Goal: Find specific page/section: Find specific page/section

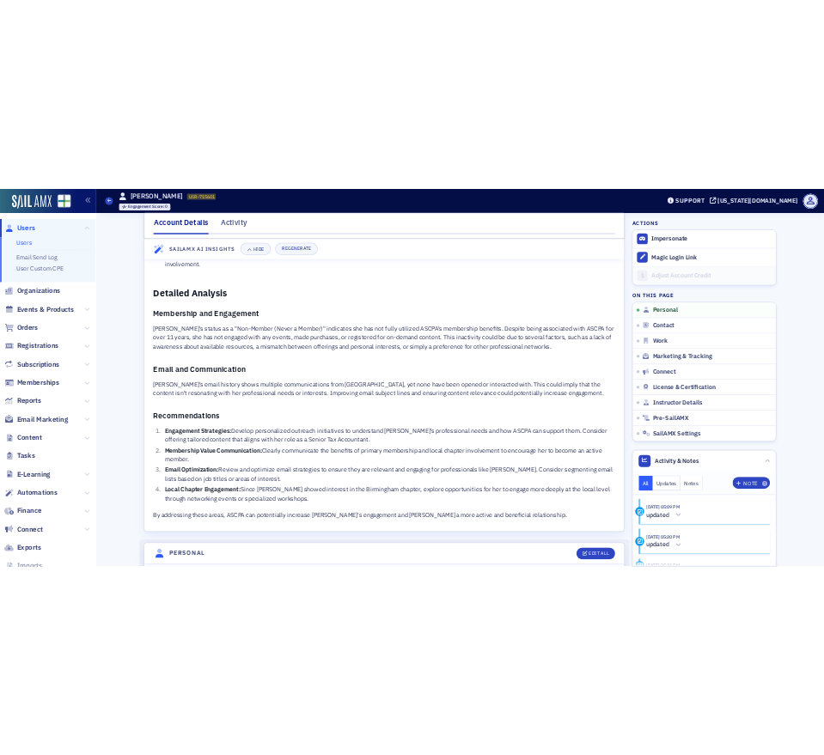
scroll to position [353, 0]
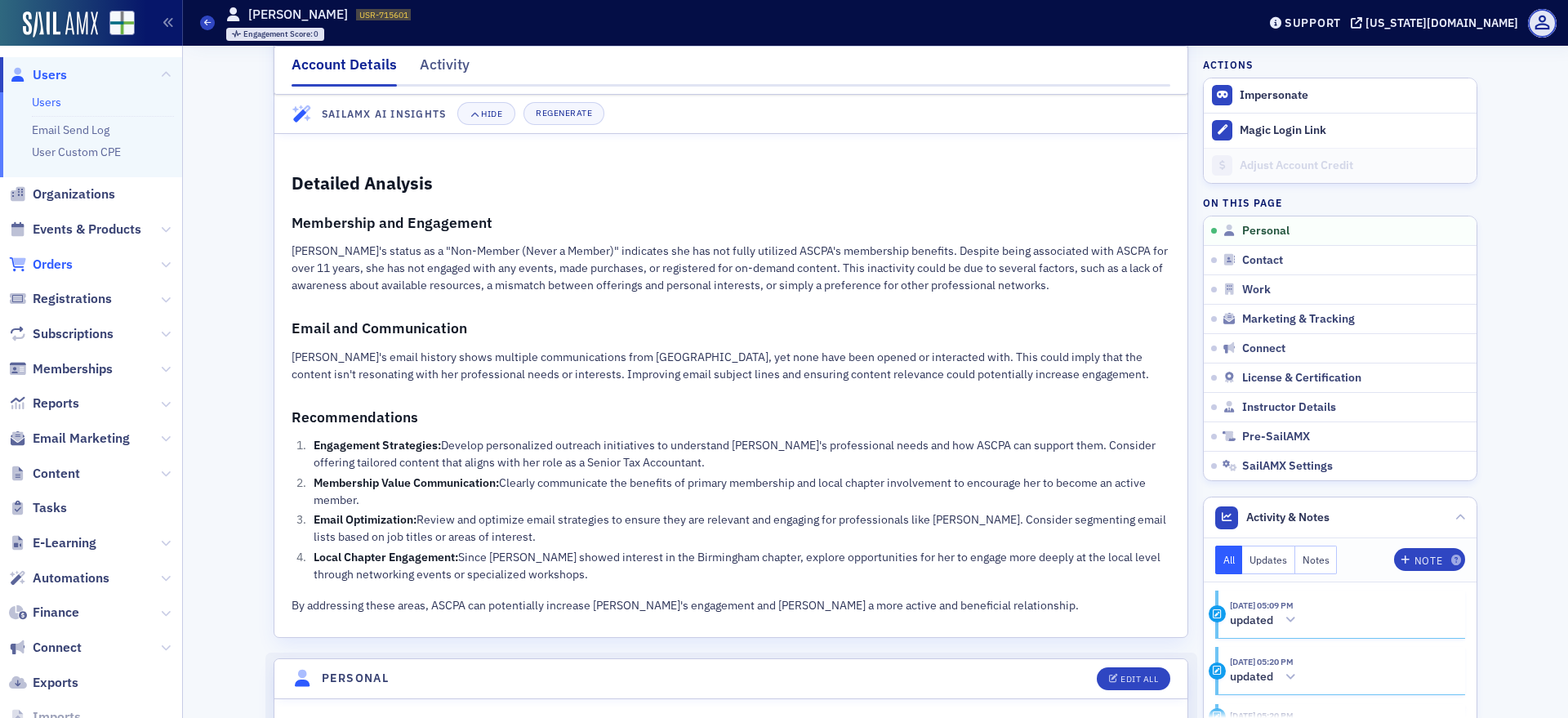
click at [57, 269] on span "Orders" at bounding box center [52, 264] width 40 height 18
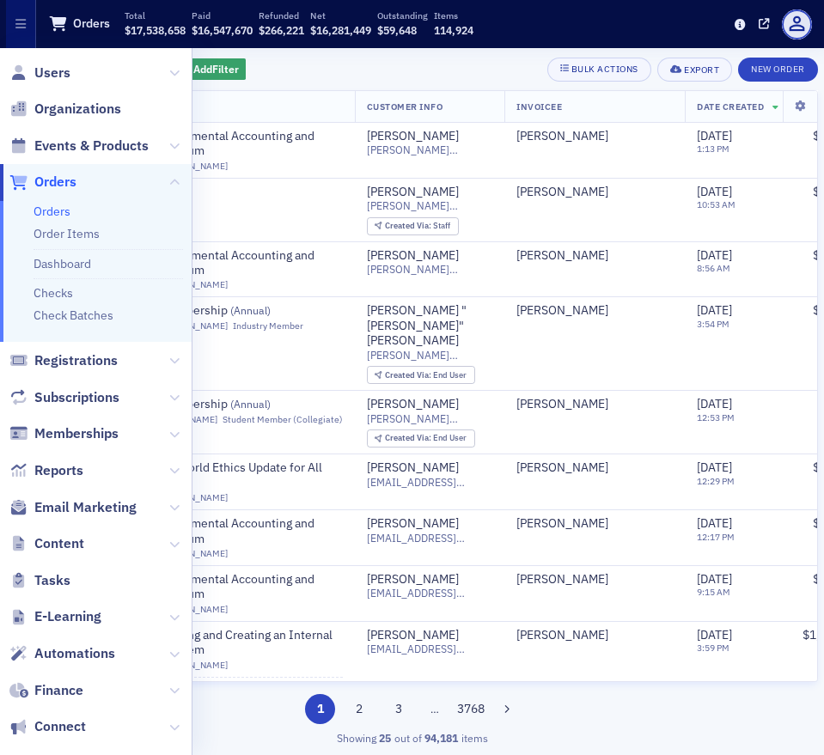
click at [310, 64] on div "Add Filter Bulk Actions Export New Order" at bounding box center [412, 70] width 812 height 24
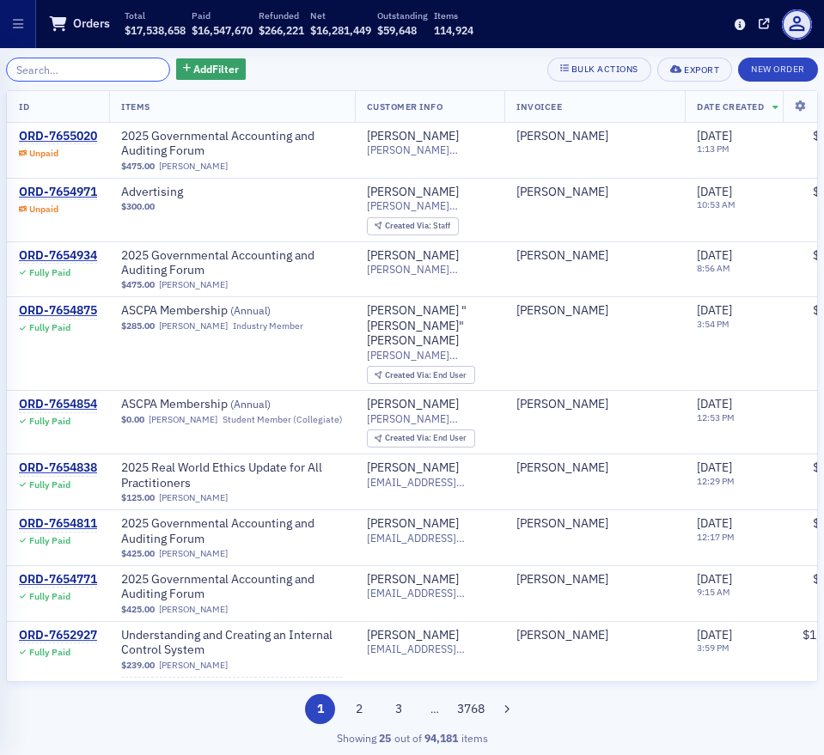
click at [92, 70] on input "search" at bounding box center [88, 70] width 164 height 24
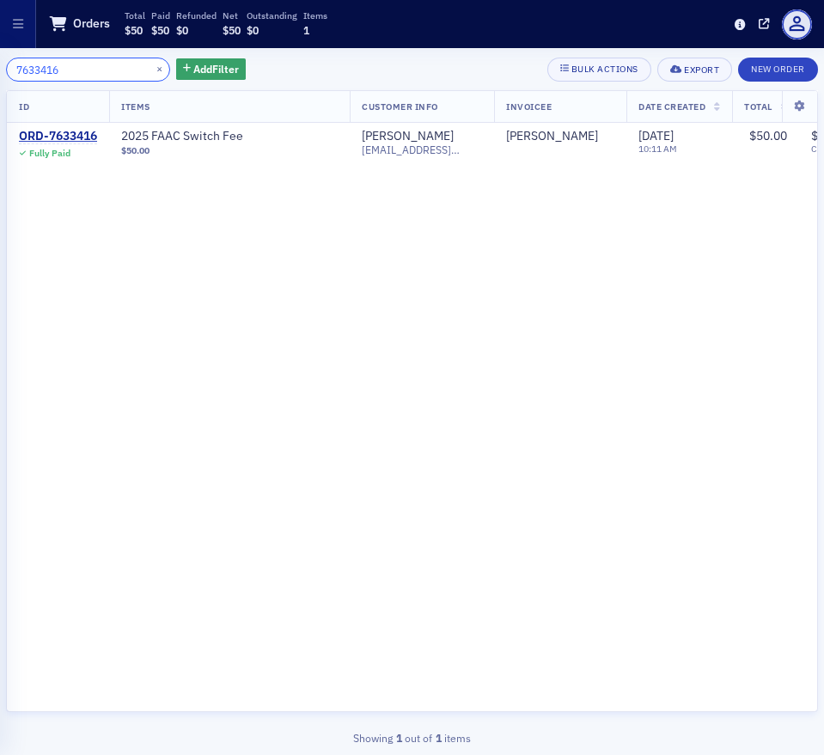
drag, startPoint x: 70, startPoint y: 76, endPoint x: -47, endPoint y: 74, distance: 117.7
click at [0, 74] on html "Users Organizations Events & Products Orders Orders Order Items Dashboard Check…" at bounding box center [412, 377] width 824 height 755
drag, startPoint x: 87, startPoint y: 74, endPoint x: -8, endPoint y: 38, distance: 101.1
click at [0, 38] on html "Users Organizations Events & Products Orders Orders Order Items Dashboard Check…" at bounding box center [412, 377] width 824 height 755
click at [80, 75] on input "7646325" at bounding box center [88, 70] width 164 height 24
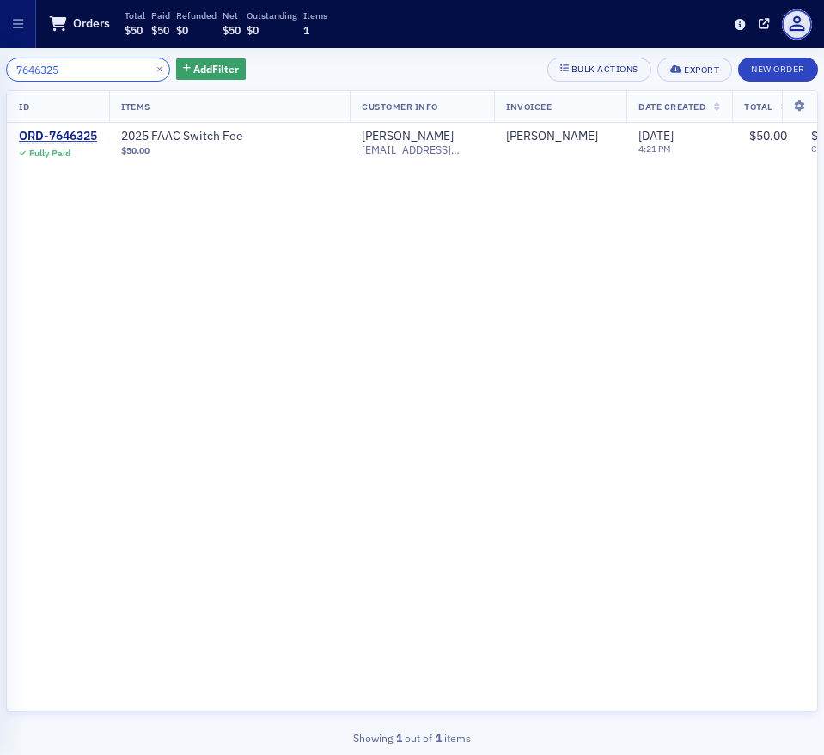
drag, startPoint x: 80, startPoint y: 75, endPoint x: 1, endPoint y: 68, distance: 79.3
click at [1, 68] on div "7646325 × Add Filter Bulk Actions Export New Order ID Items Customer Info Invoi…" at bounding box center [412, 401] width 824 height 707
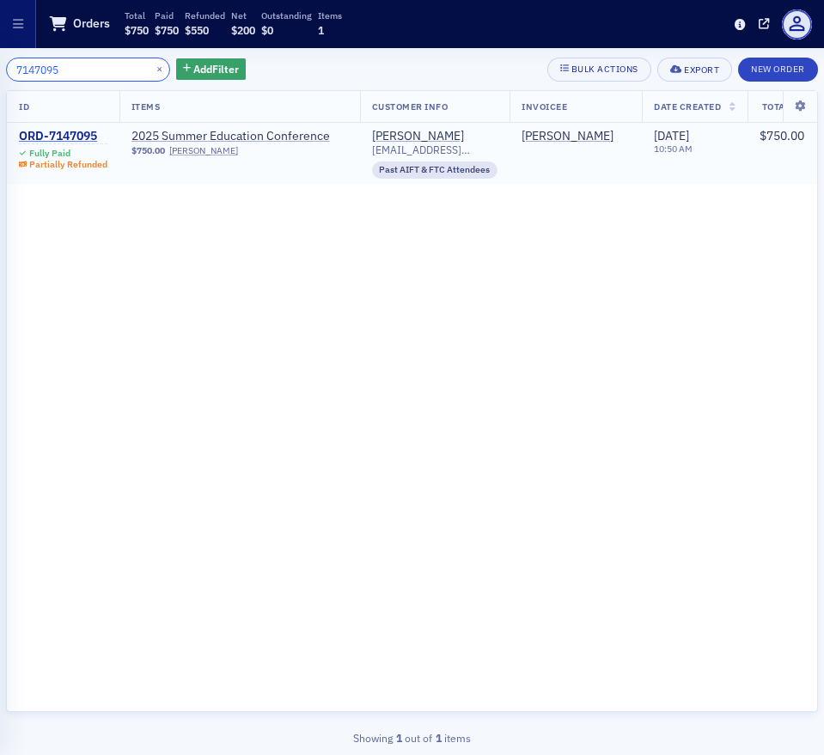
type input "7147095"
click at [80, 133] on div "ORD-7147095" at bounding box center [63, 136] width 88 height 15
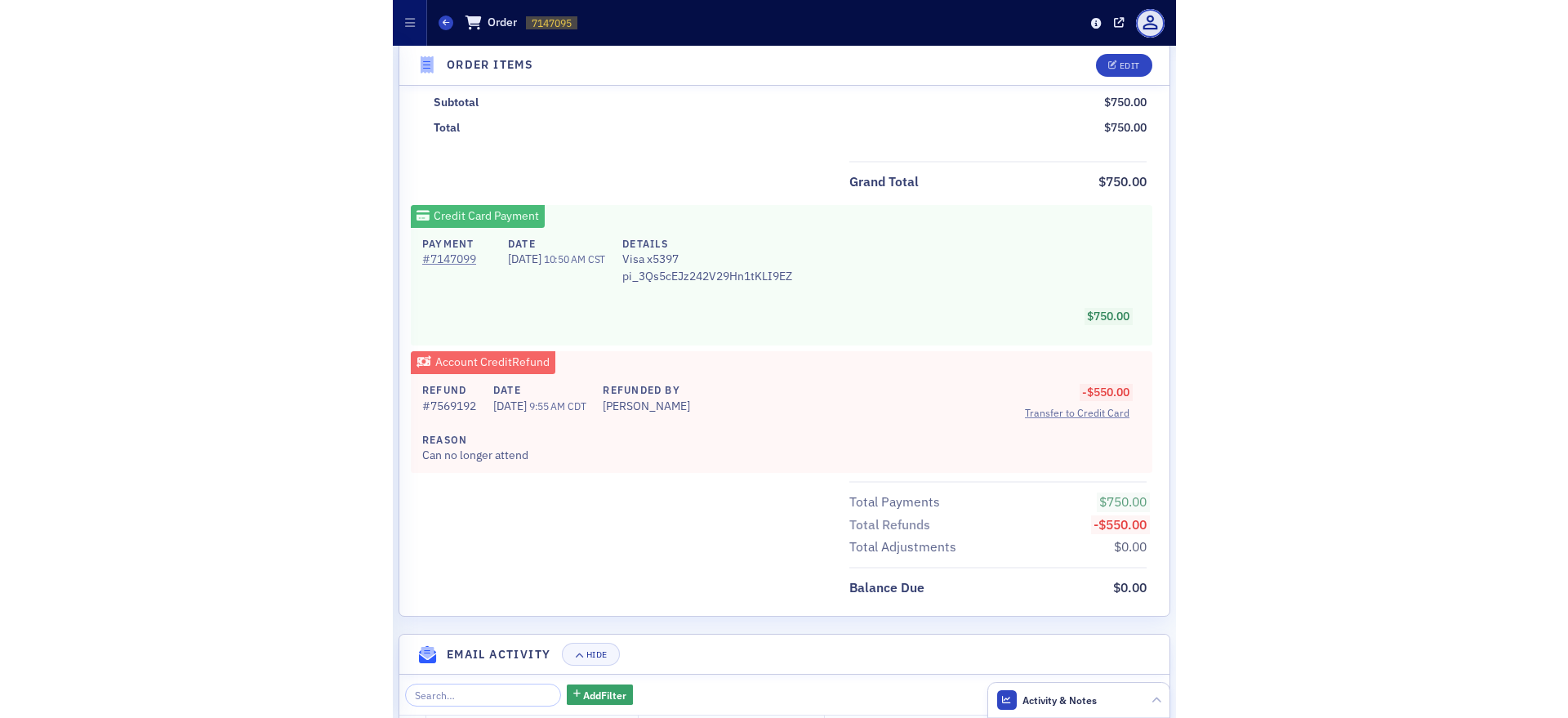
scroll to position [1448, 0]
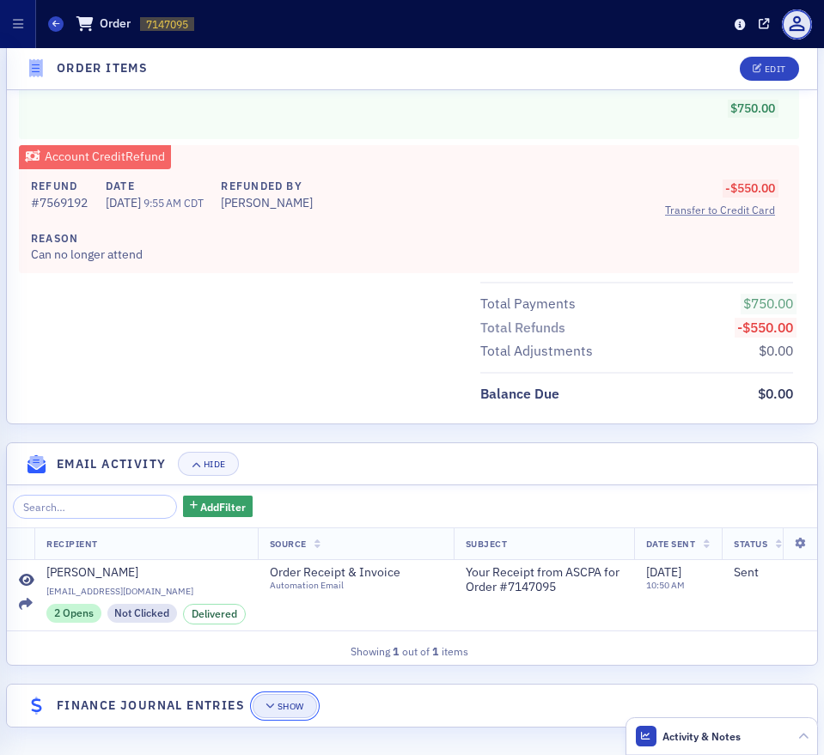
click at [288, 704] on div "Show" at bounding box center [290, 706] width 27 height 9
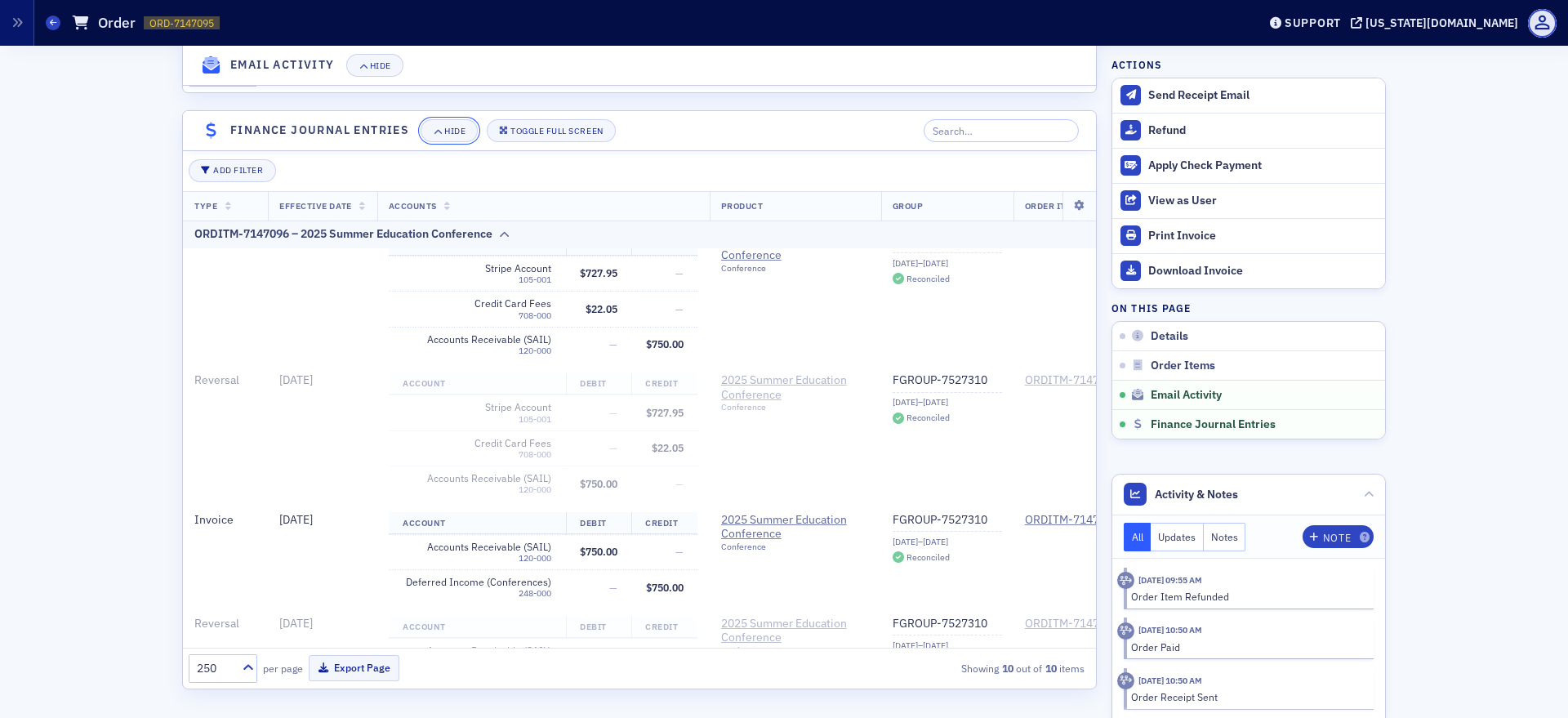
scroll to position [274, 0]
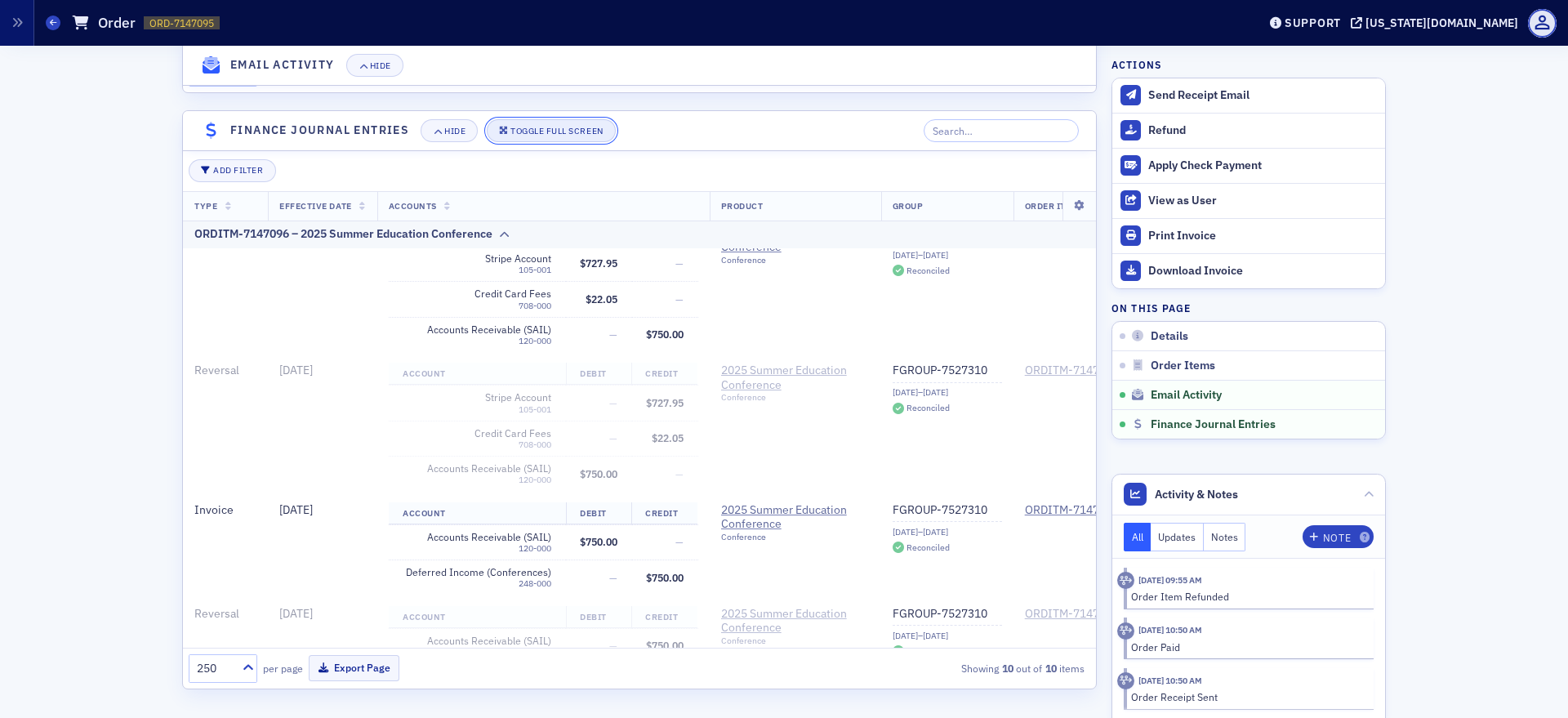
click at [561, 122] on button "Toggle Full Screen" at bounding box center [552, 130] width 129 height 23
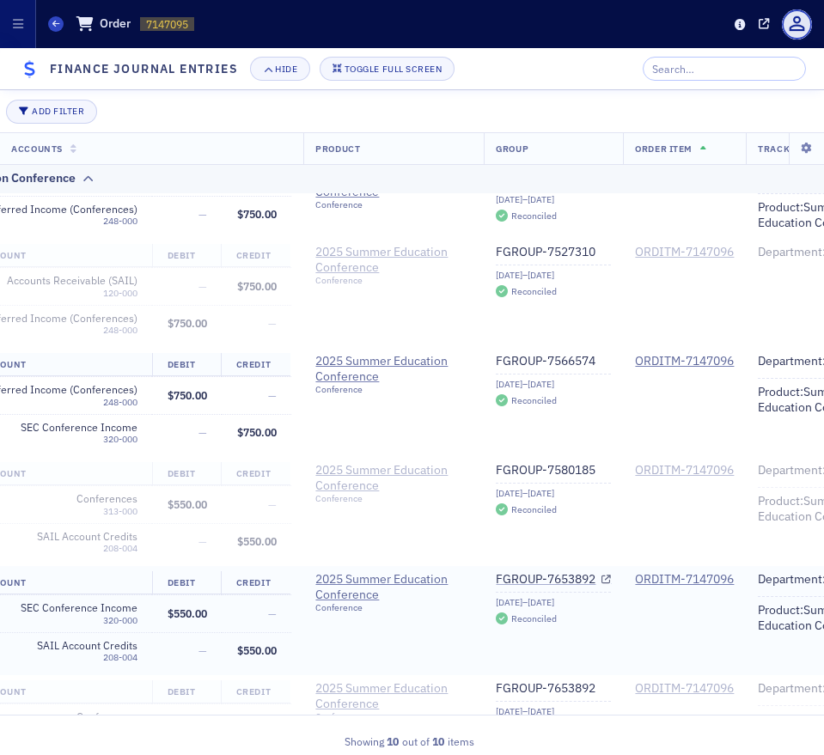
scroll to position [698, 250]
